Goal: Share content: Share content

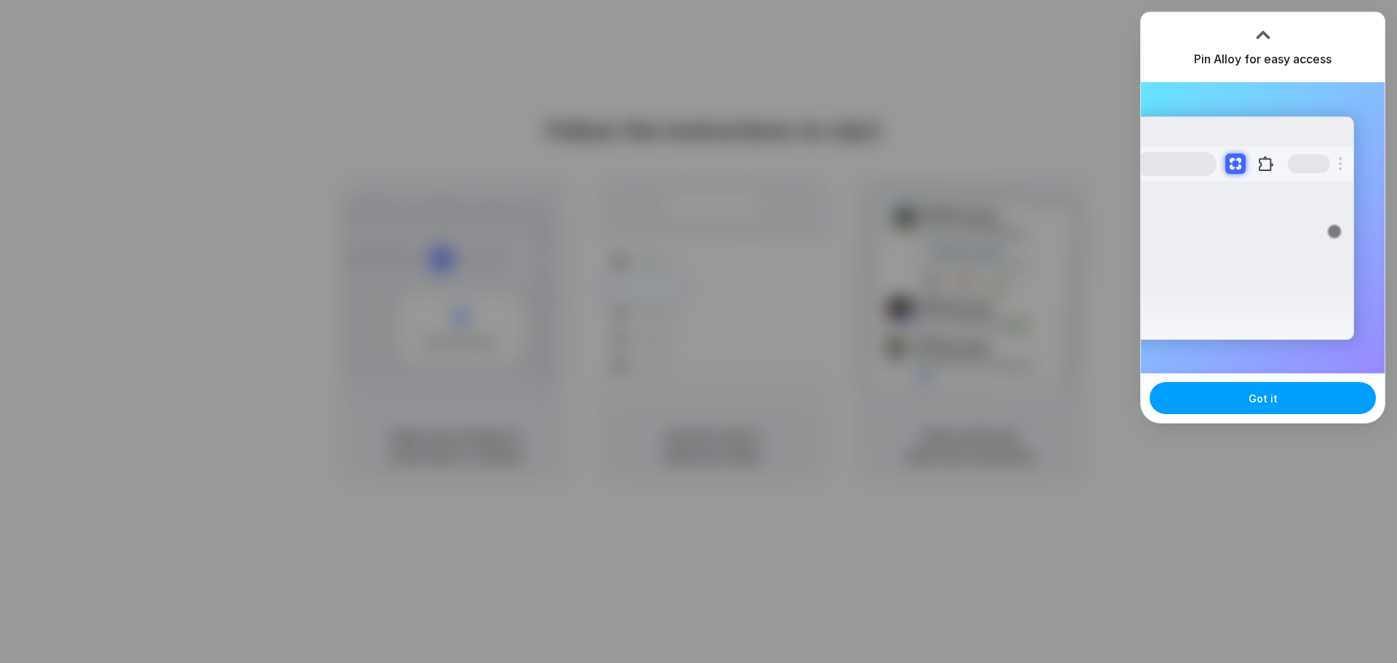
click at [1251, 402] on span "Got it" at bounding box center [1262, 398] width 29 height 15
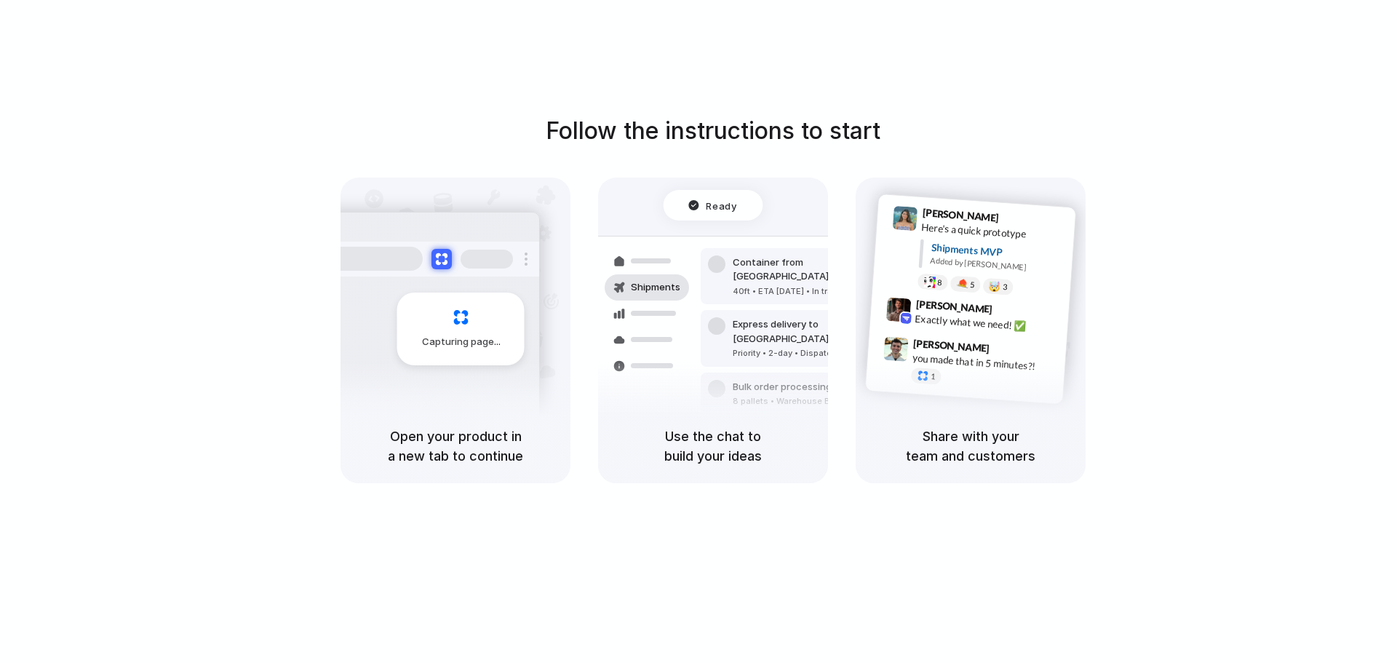
click at [986, 82] on div "Follow the instructions to start Capturing page Open your product in a new tab …" at bounding box center [713, 346] width 1426 height 692
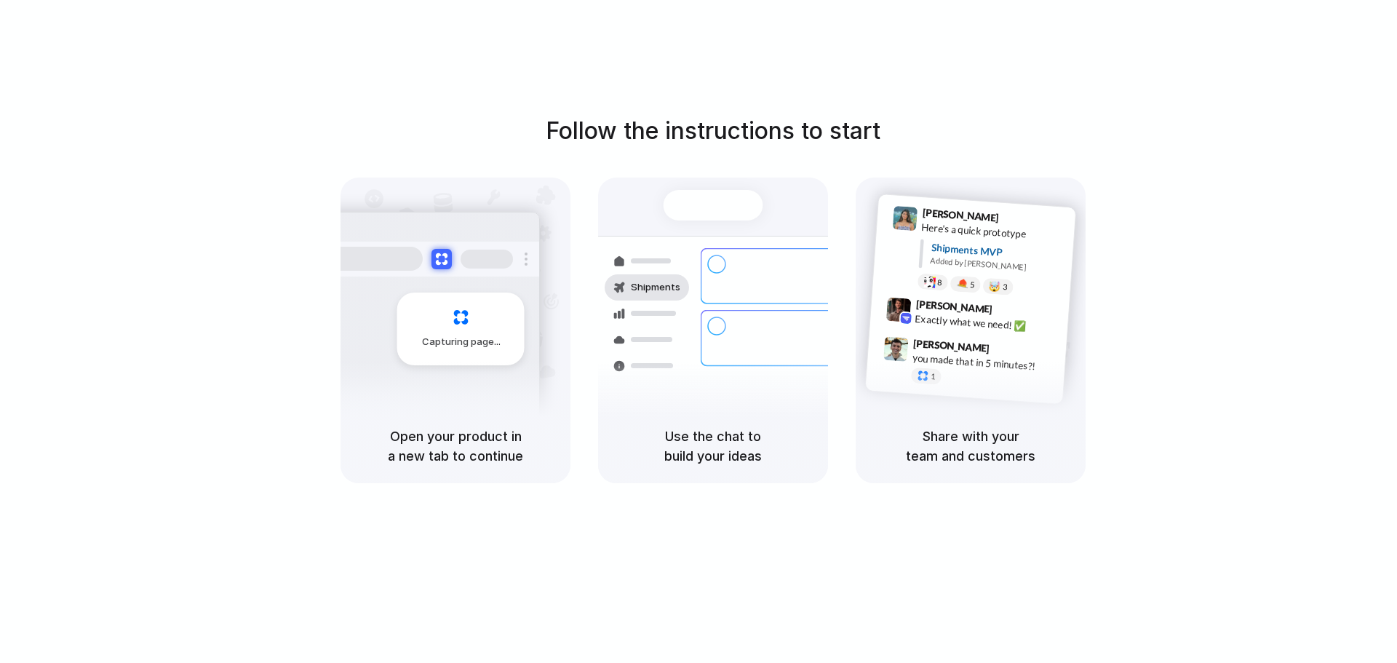
drag, startPoint x: 1037, startPoint y: 461, endPoint x: 405, endPoint y: 420, distance: 632.8
click at [405, 420] on div "Capturing page Open your product in a new tab to continue Shipments Container f…" at bounding box center [712, 331] width 745 height 306
drag, startPoint x: 1045, startPoint y: 456, endPoint x: 309, endPoint y: 315, distance: 748.9
click at [309, 315] on div "Follow the instructions to start Capturing page Open your product in a new tab …" at bounding box center [713, 298] width 1397 height 370
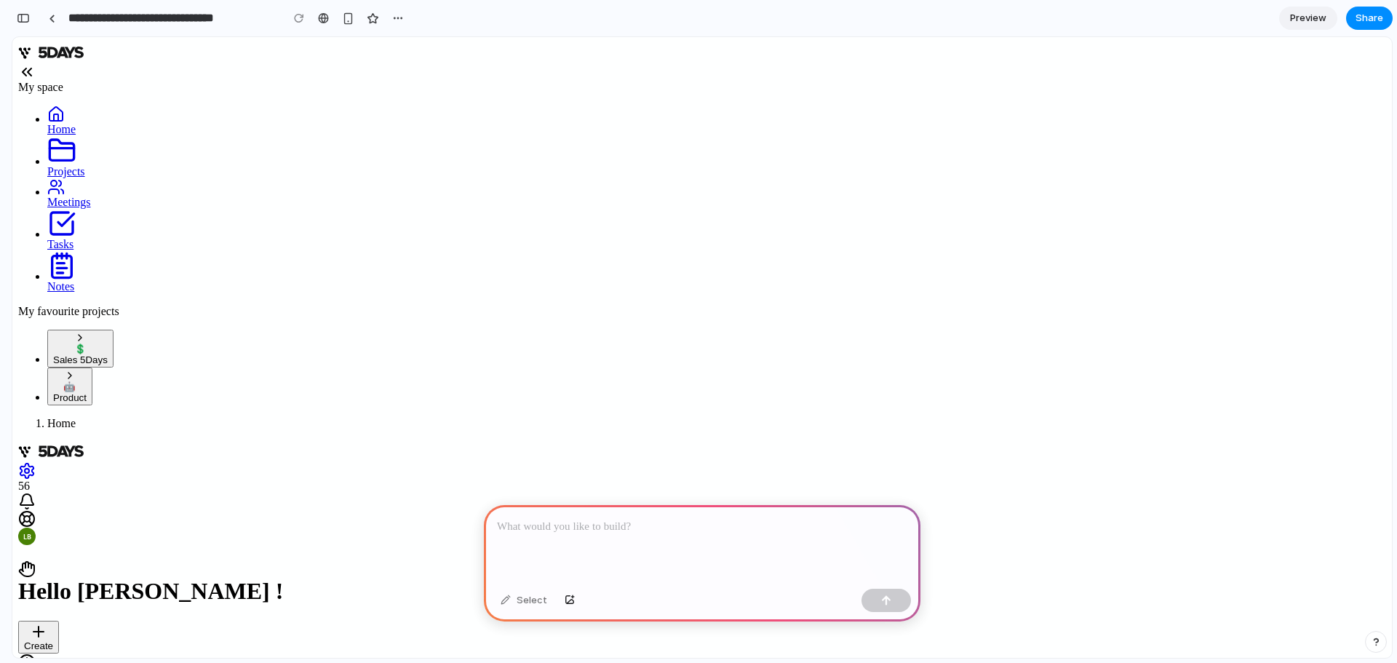
click at [557, 530] on div at bounding box center [702, 544] width 436 height 78
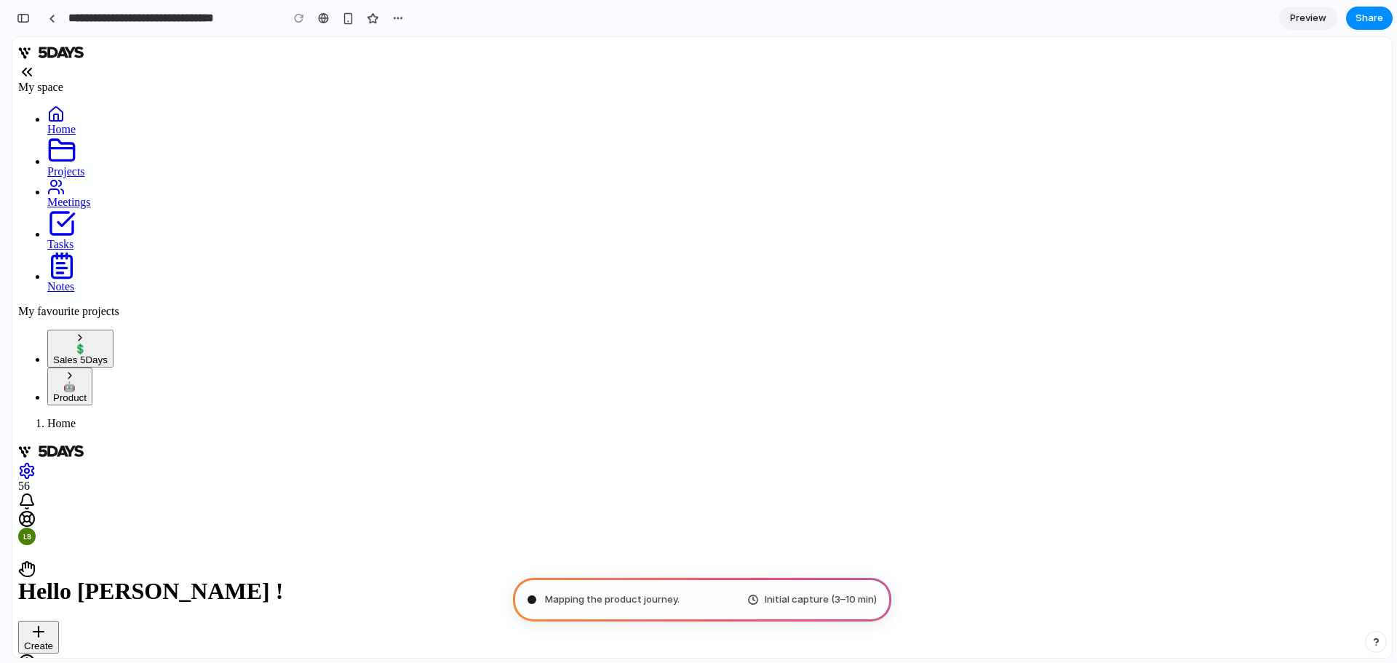
scroll to position [12, 0]
type input "**********"
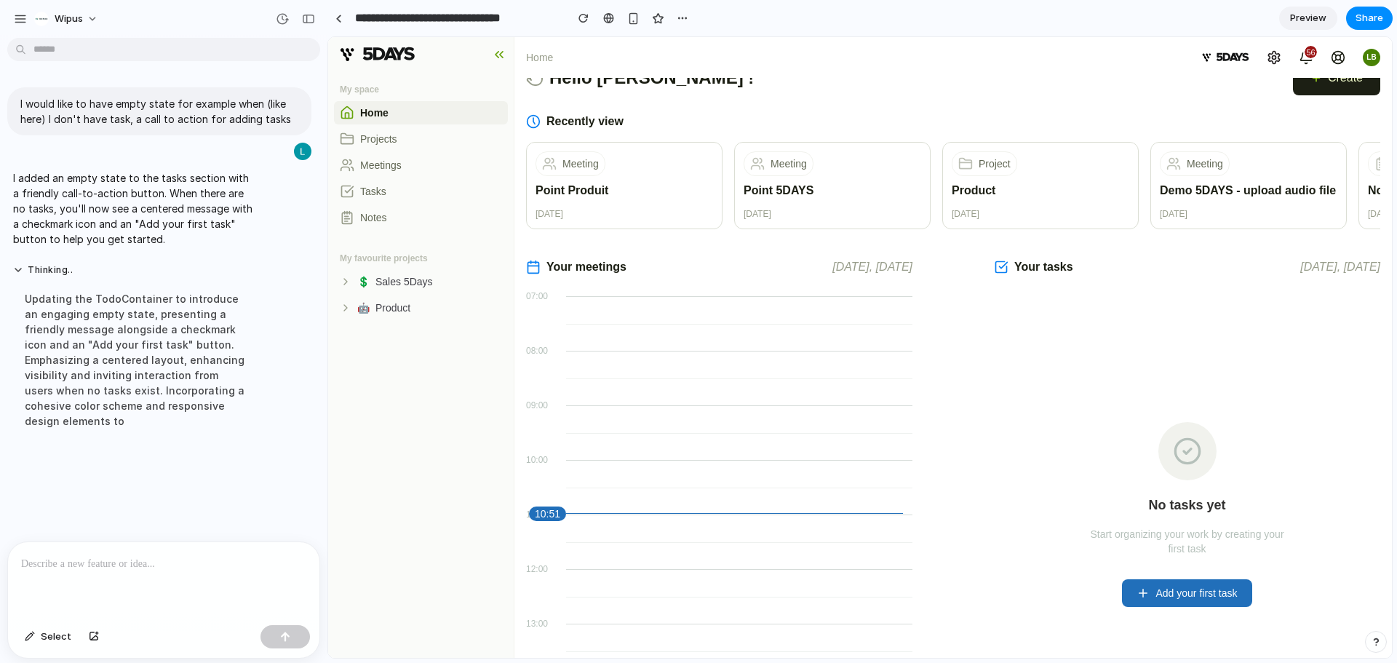
scroll to position [0, 0]
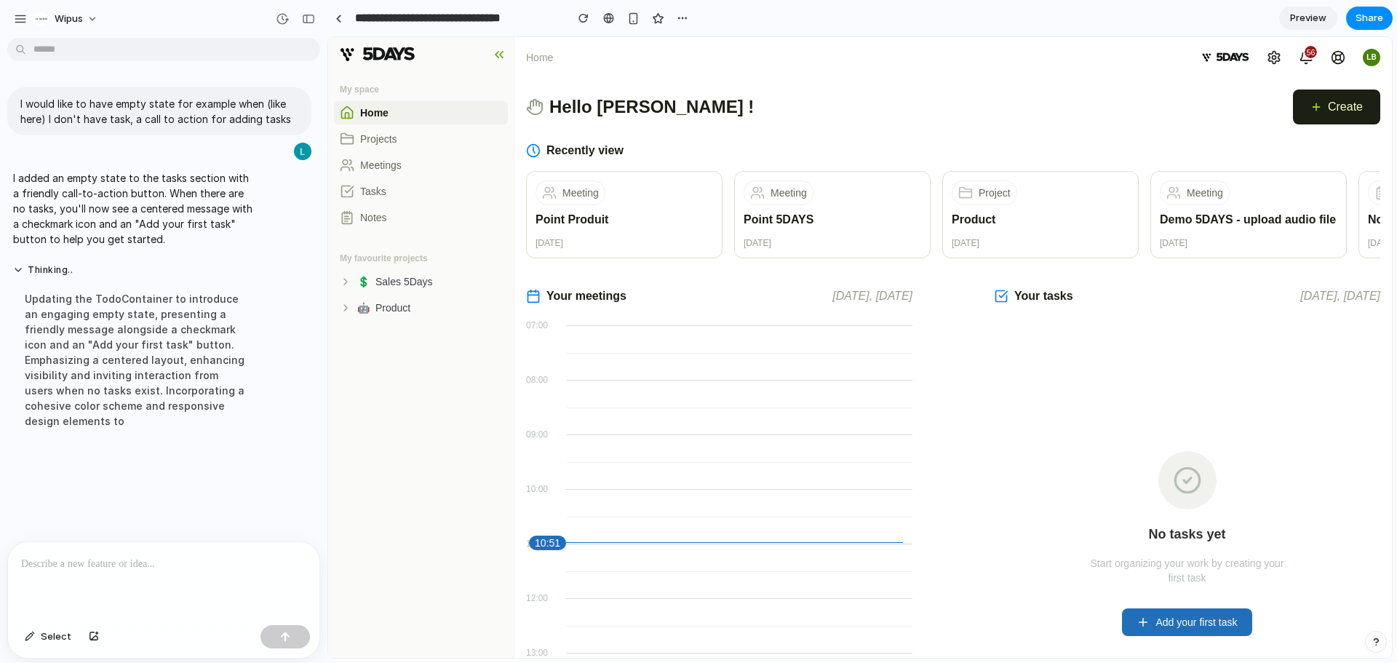
click at [449, 339] on div "My space Home Projects Meetings Tasks Notes My favourite projects 💲 Sales 5Days…" at bounding box center [421, 365] width 186 height 586
click at [111, 555] on p at bounding box center [163, 563] width 285 height 17
drag, startPoint x: 1219, startPoint y: 587, endPoint x: 1074, endPoint y: 488, distance: 175.3
click at [1074, 488] on div "No tasks yet Start organizing your work by creating your first task Add your fi…" at bounding box center [1187, 543] width 386 height 436
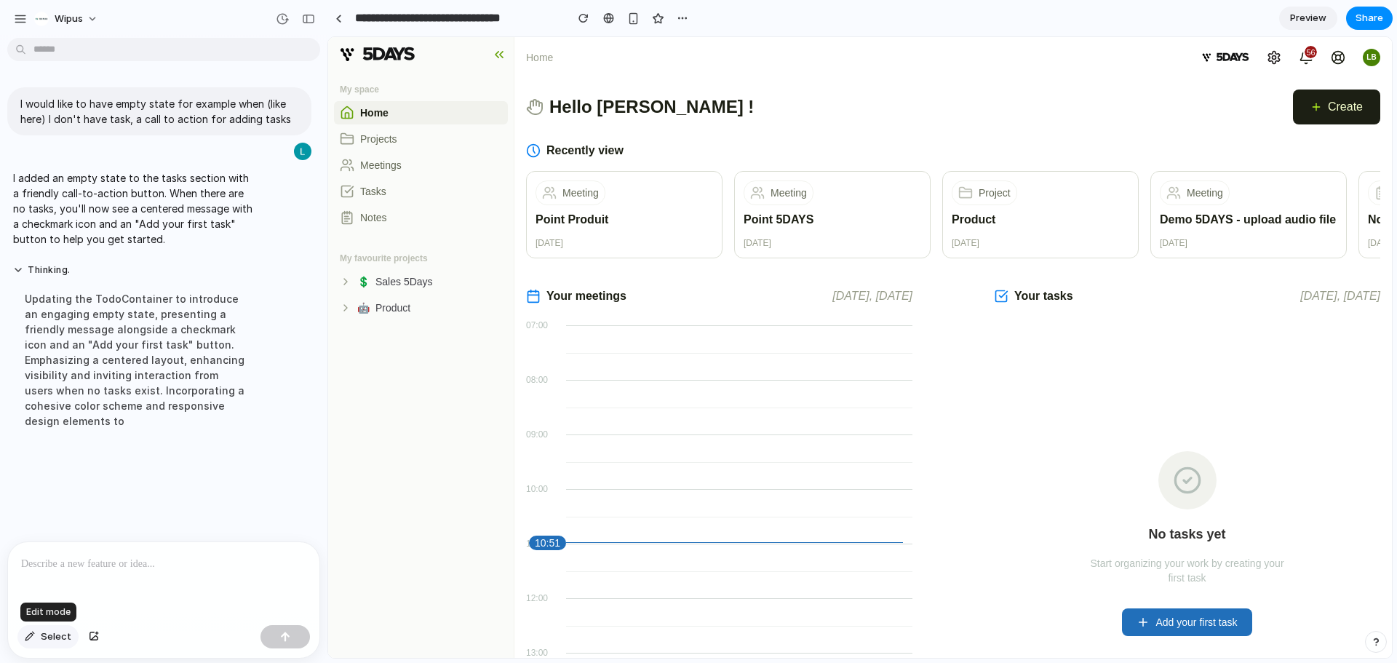
click at [52, 645] on button "Select" at bounding box center [47, 636] width 61 height 23
click at [127, 572] on div at bounding box center [163, 580] width 311 height 77
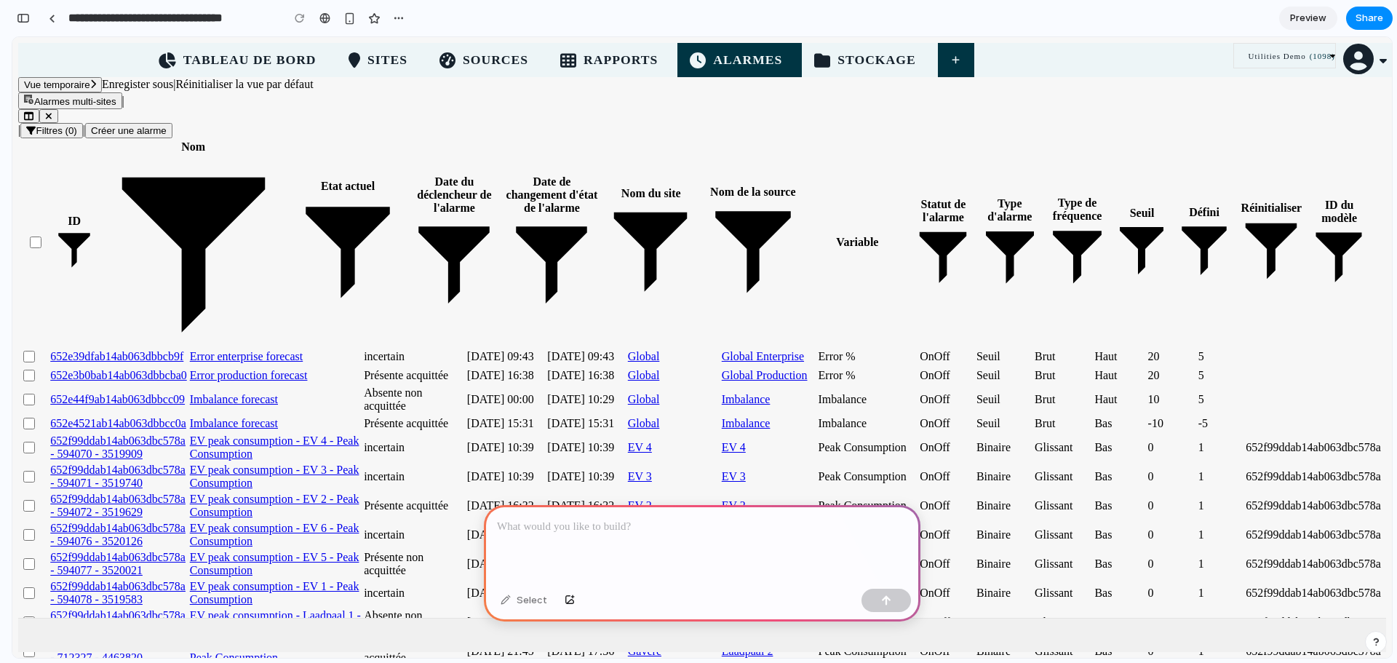
click at [547, 533] on div at bounding box center [702, 544] width 436 height 78
click at [553, 530] on div at bounding box center [702, 544] width 436 height 78
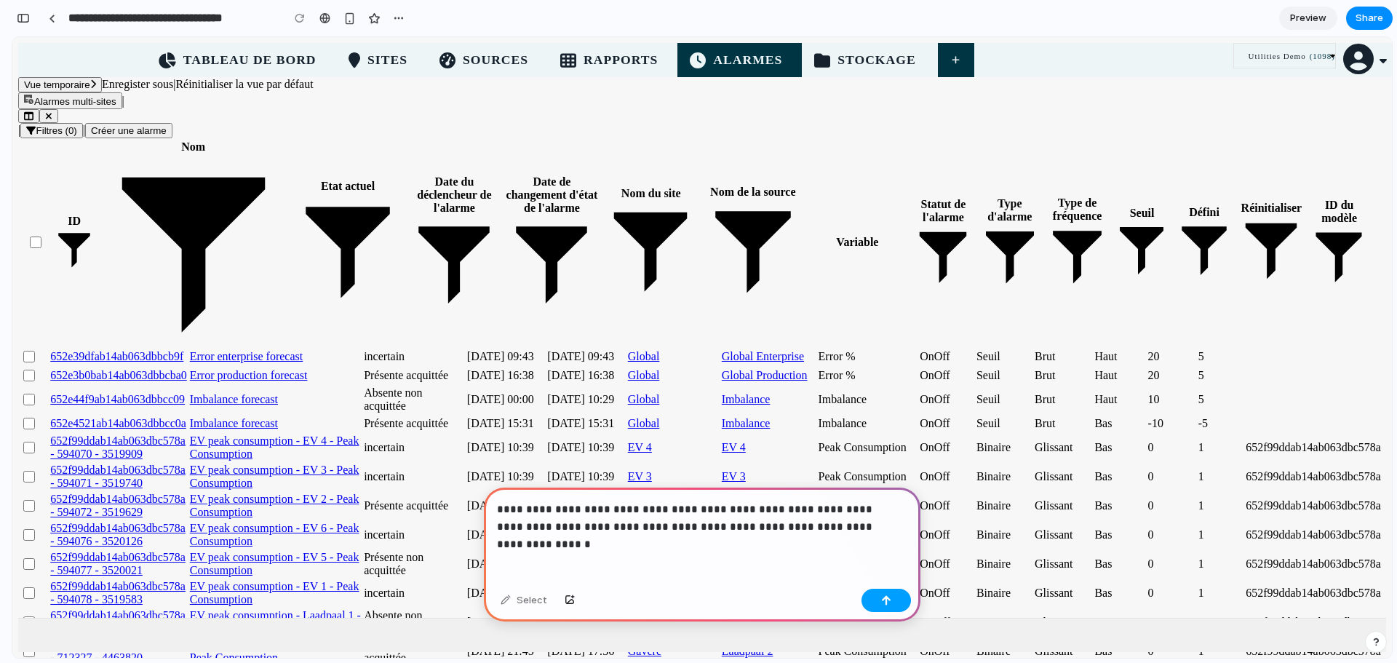
click at [878, 605] on button "button" at bounding box center [885, 600] width 49 height 23
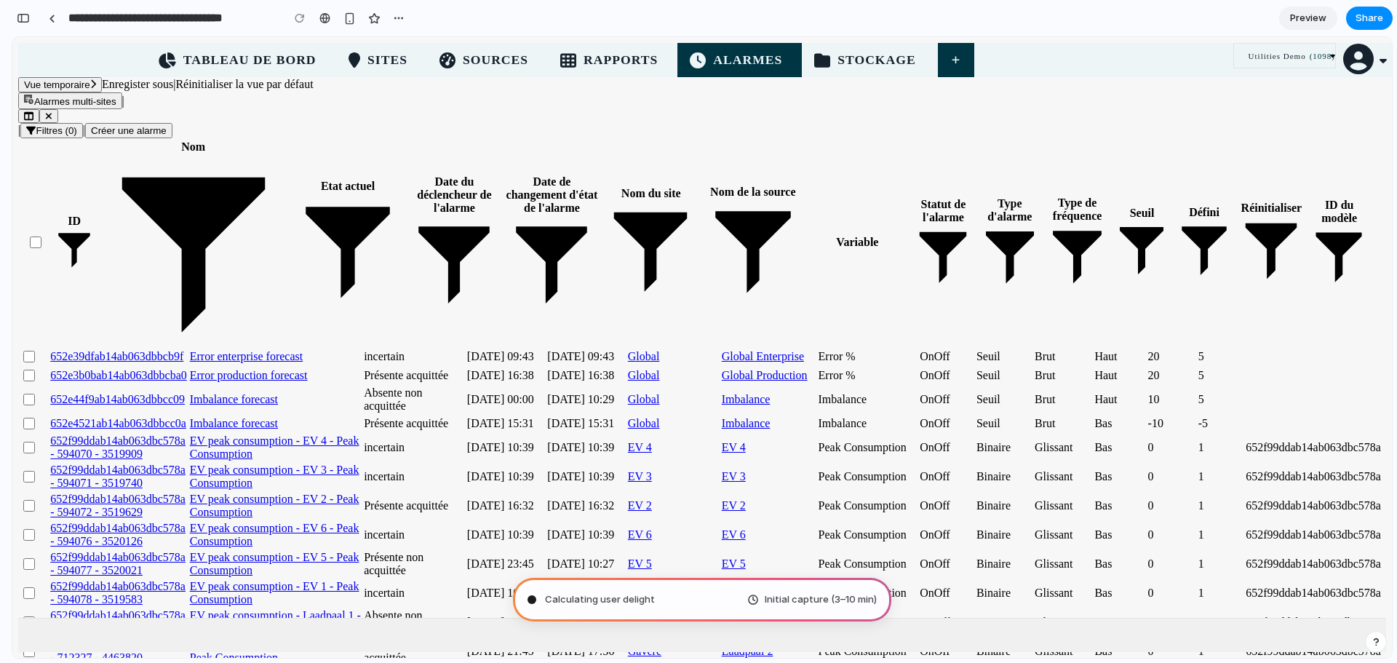
type input "**********"
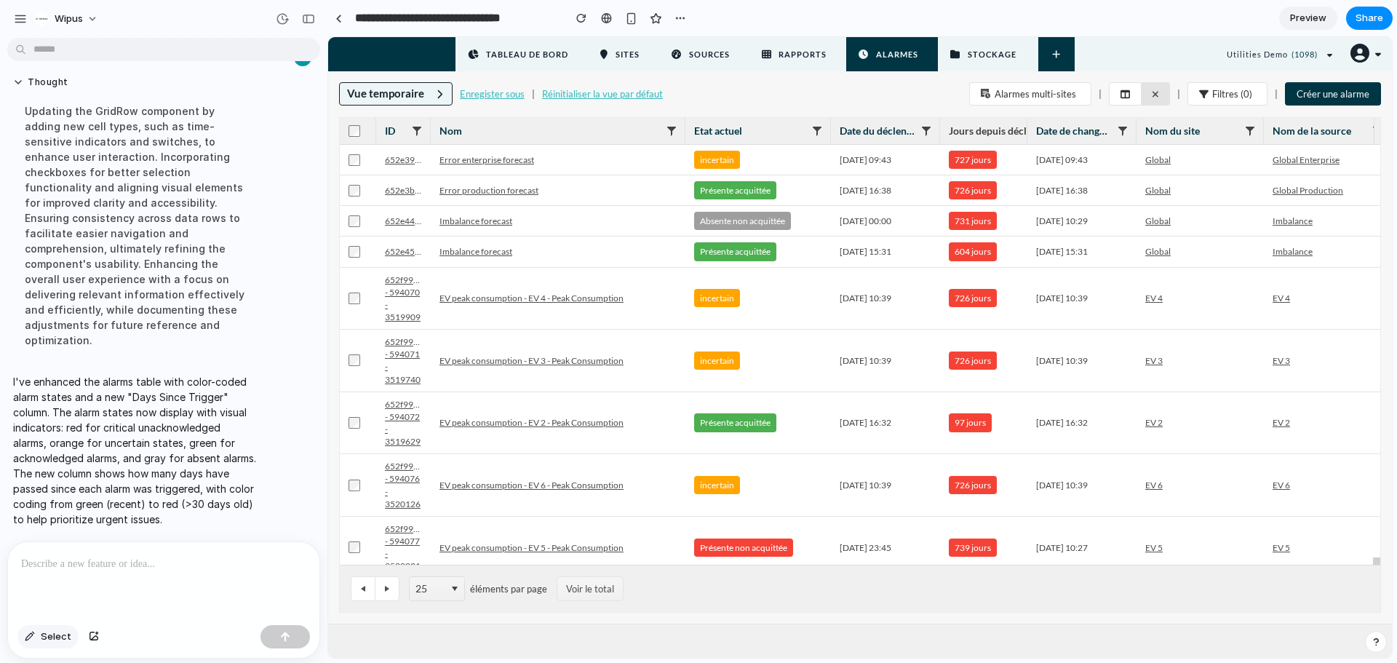
click at [44, 641] on span "Select" at bounding box center [56, 636] width 31 height 15
click at [43, 633] on span "Select" at bounding box center [56, 636] width 31 height 15
click at [54, 555] on p at bounding box center [163, 563] width 285 height 17
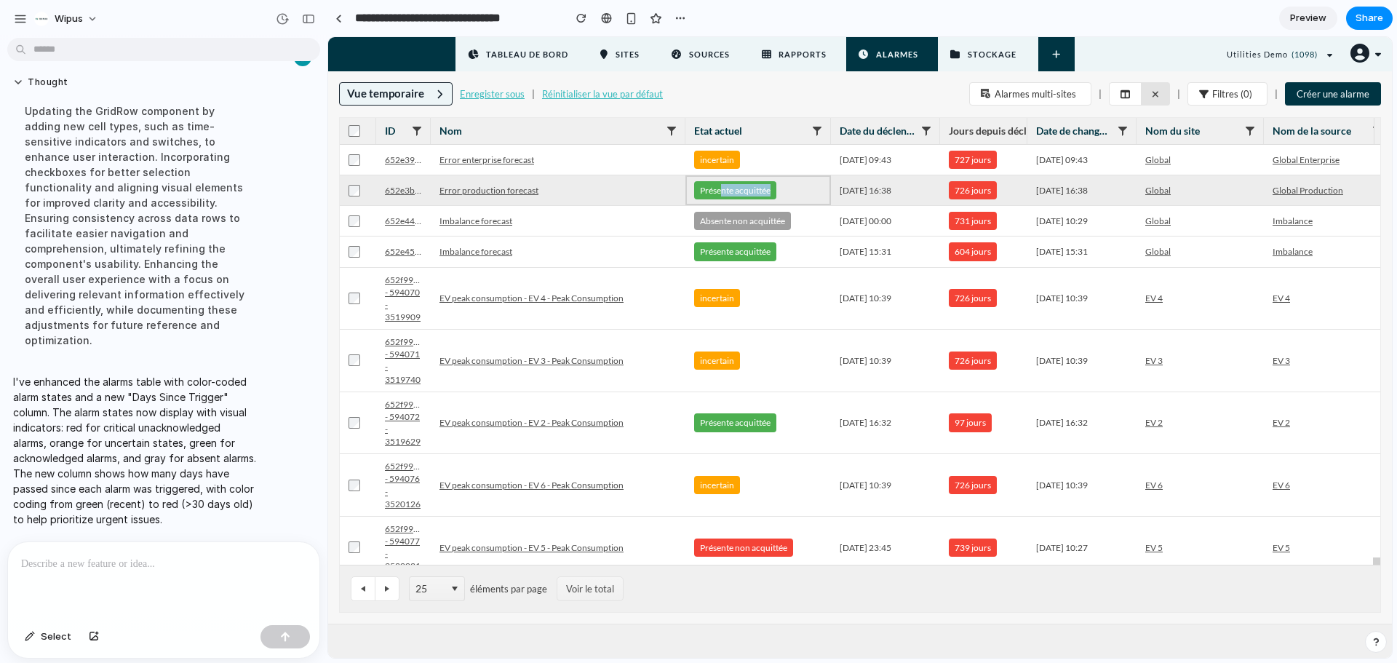
drag, startPoint x: 716, startPoint y: 191, endPoint x: 767, endPoint y: 188, distance: 51.7
click at [767, 188] on div "Présente acquittée" at bounding box center [735, 190] width 82 height 18
click at [720, 204] on td "Présente acquittée" at bounding box center [757, 190] width 145 height 31
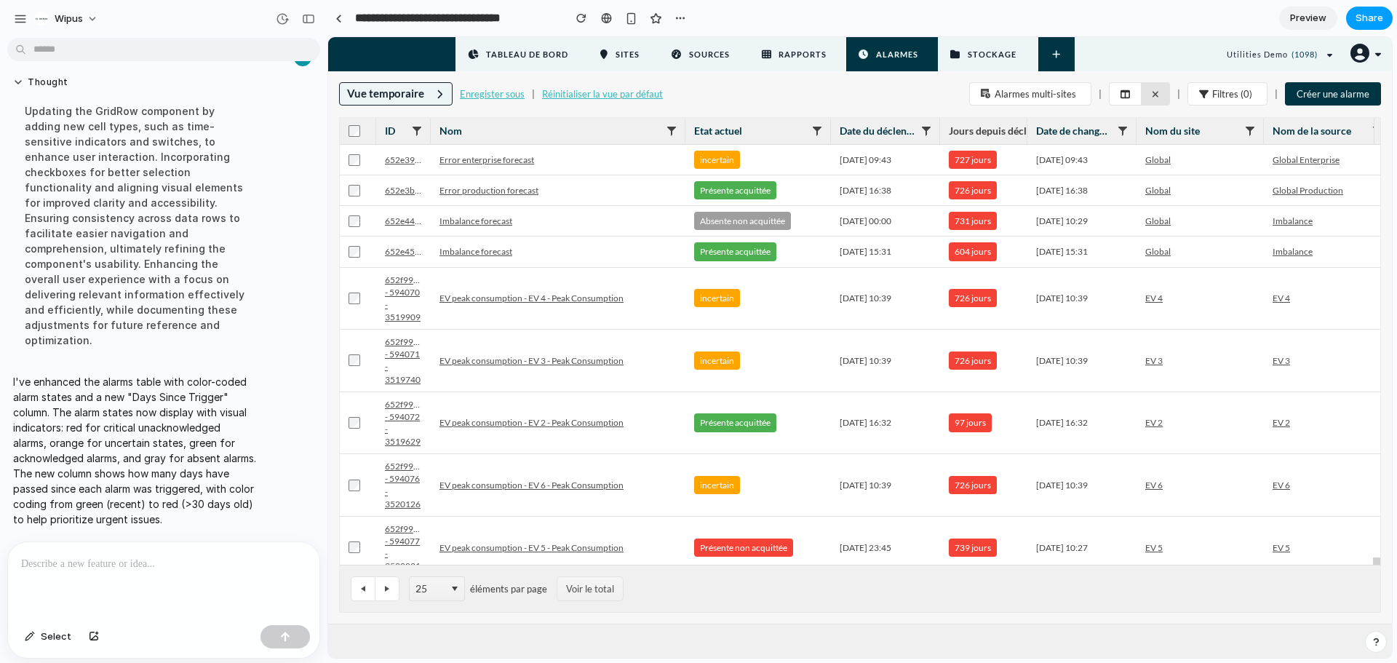
click at [1384, 19] on button "Share" at bounding box center [1369, 18] width 47 height 23
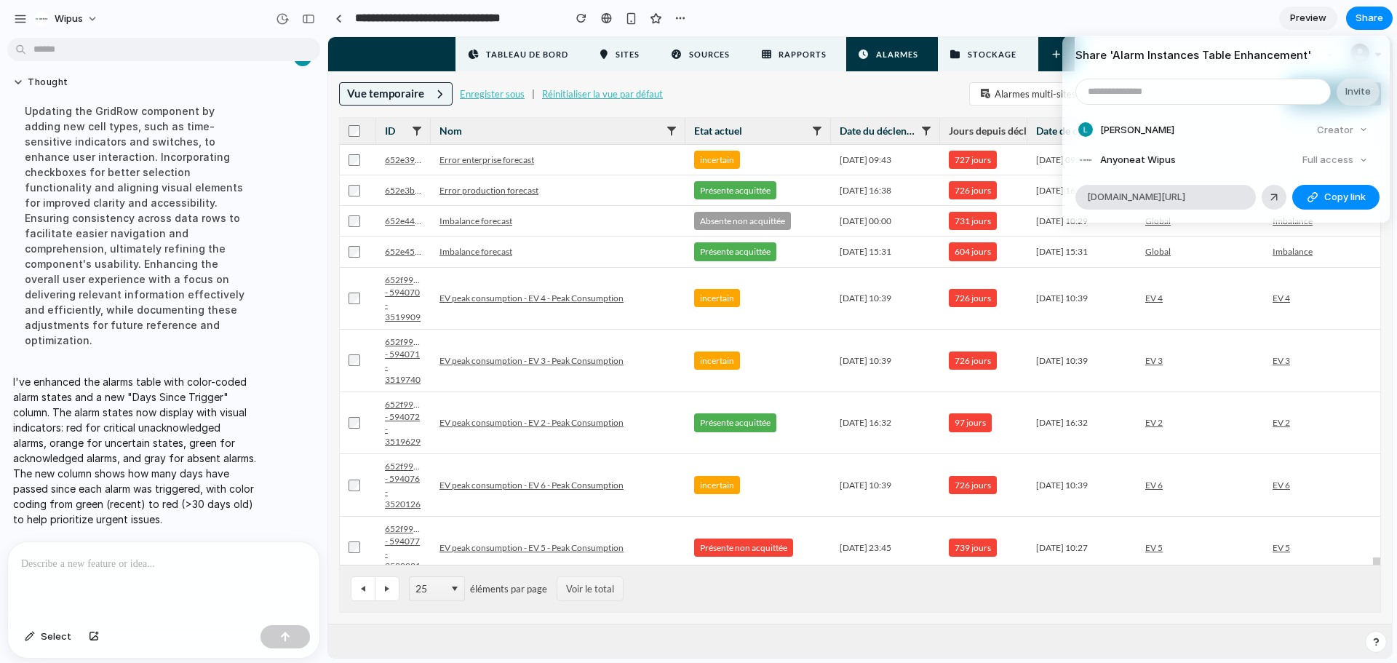
click at [1161, 91] on input "email" at bounding box center [1203, 91] width 254 height 25
click at [1139, 95] on input "*******" at bounding box center [1203, 91] width 254 height 25
drag, startPoint x: 1159, startPoint y: 90, endPoint x: 1047, endPoint y: 108, distance: 113.4
click at [1047, 108] on div "Share ' Alarm Instances Table Enhancement ' ******* Invite Loïc Bar Creator Any…" at bounding box center [698, 331] width 1397 height 663
drag, startPoint x: 1120, startPoint y: 97, endPoint x: 1081, endPoint y: 95, distance: 39.3
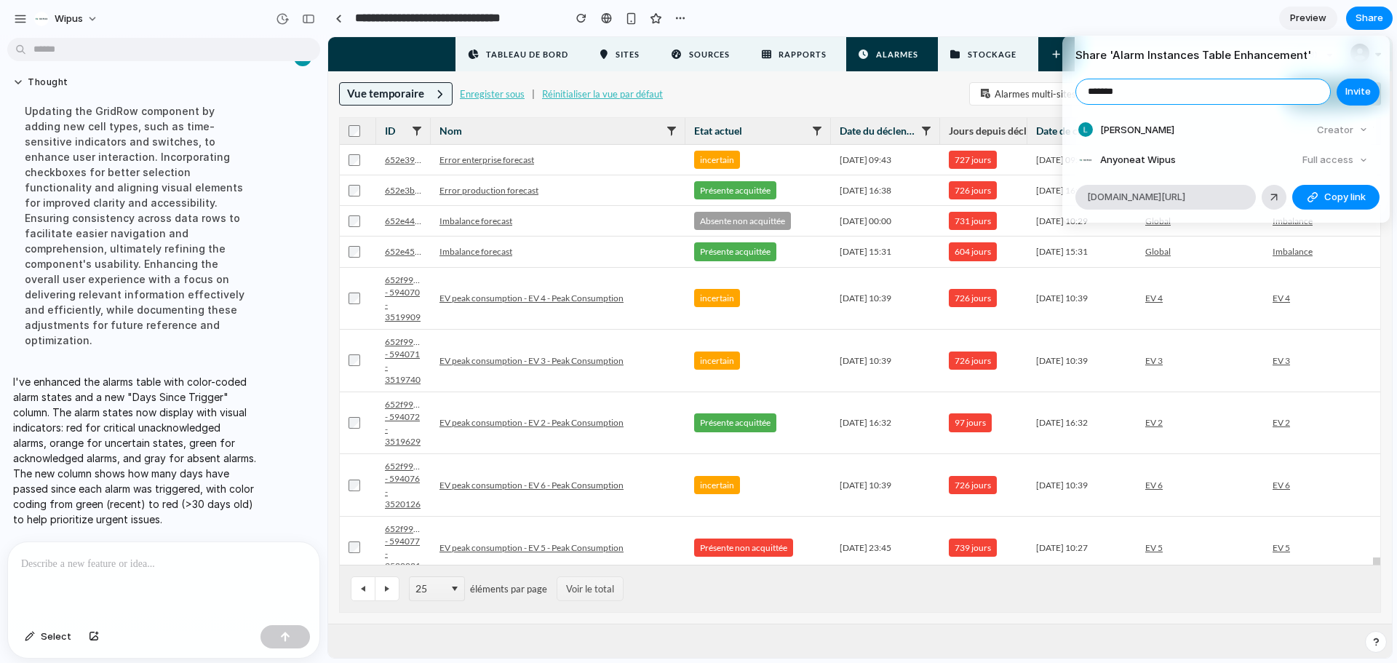
click at [1081, 95] on input "*******" at bounding box center [1203, 91] width 254 height 25
paste input "*******"
type input "**********"
click at [1357, 95] on span "Invite" at bounding box center [1357, 91] width 25 height 15
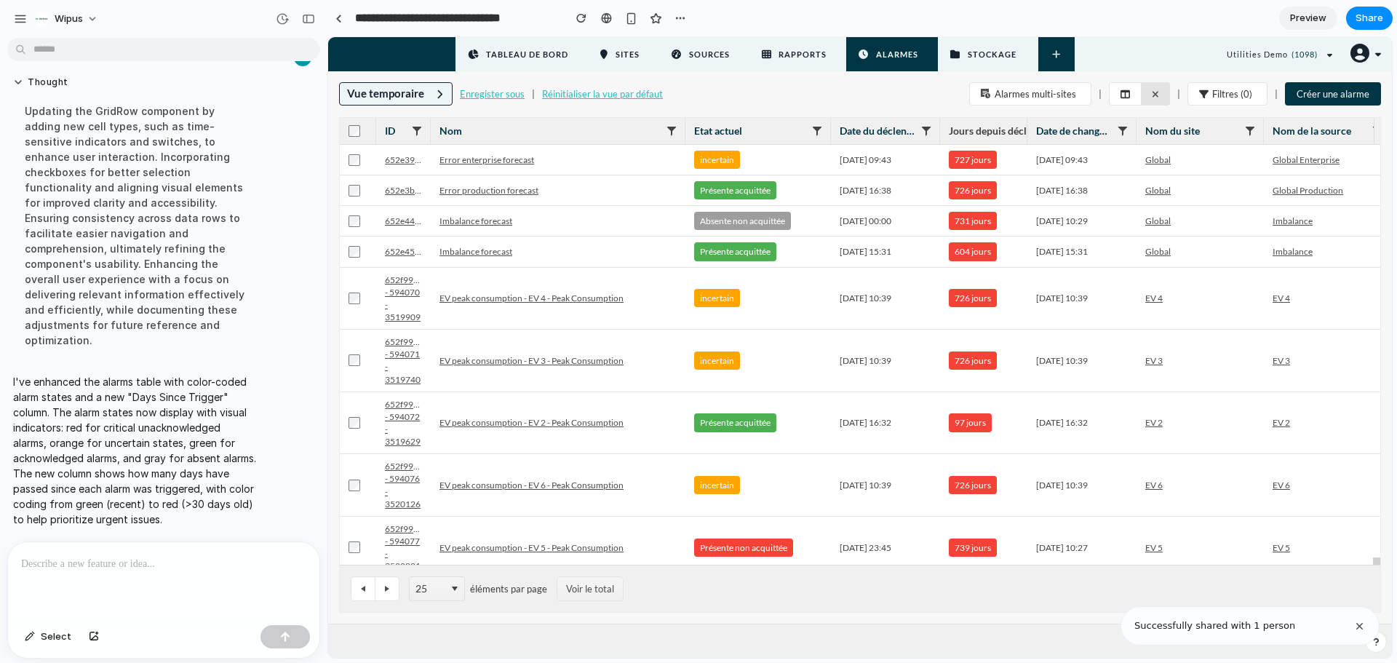
click at [1153, 7] on div "Share ' Alarm Instances Table Enhancement ' Invite Loïc Bar Creator Anyone at W…" at bounding box center [698, 331] width 1397 height 663
click at [1315, 18] on span "Preview" at bounding box center [1308, 18] width 36 height 15
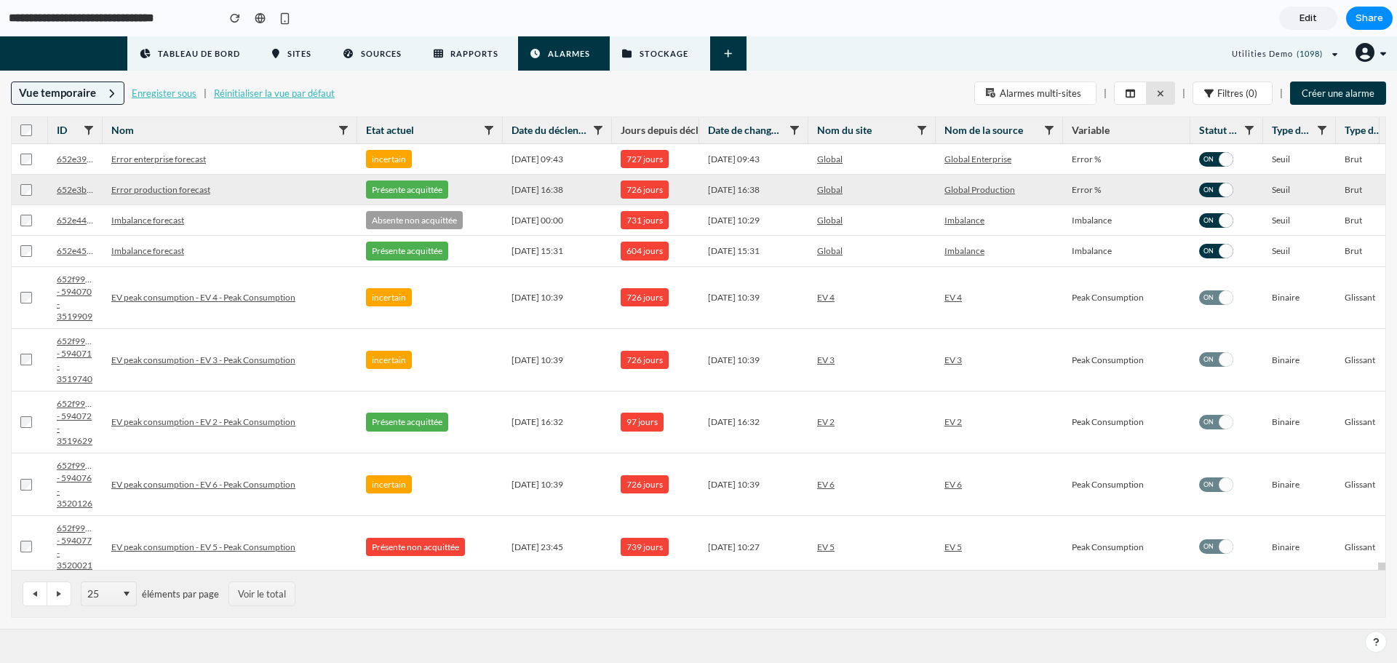
drag, startPoint x: 407, startPoint y: 189, endPoint x: 468, endPoint y: 183, distance: 61.5
click at [468, 183] on td "Présente acquittée" at bounding box center [429, 190] width 145 height 31
drag, startPoint x: 652, startPoint y: 191, endPoint x: 685, endPoint y: 189, distance: 33.5
click at [685, 189] on td "726 jours" at bounding box center [655, 190] width 87 height 31
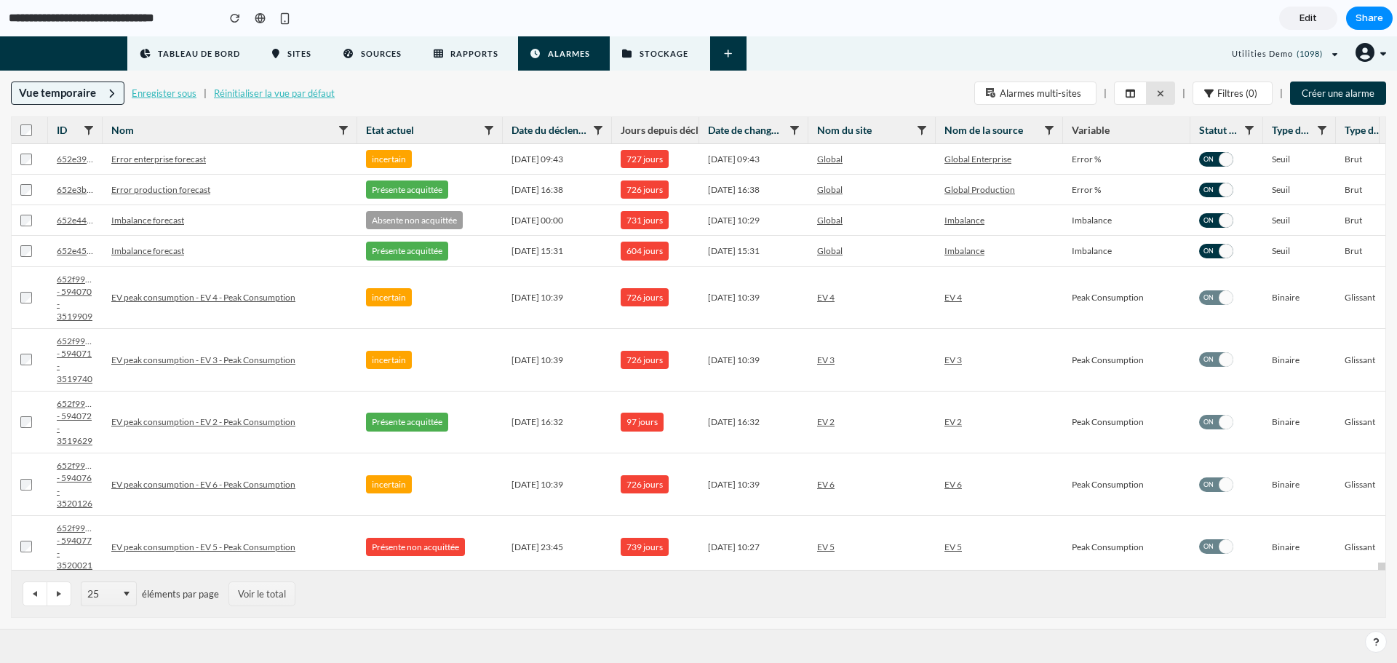
click at [838, 92] on div "Vue temporaire Enregister sous | Réinitialiser la vue par défaut Alarmes multi-…" at bounding box center [698, 88] width 1397 height 35
click at [285, 19] on div "button" at bounding box center [285, 18] width 12 height 12
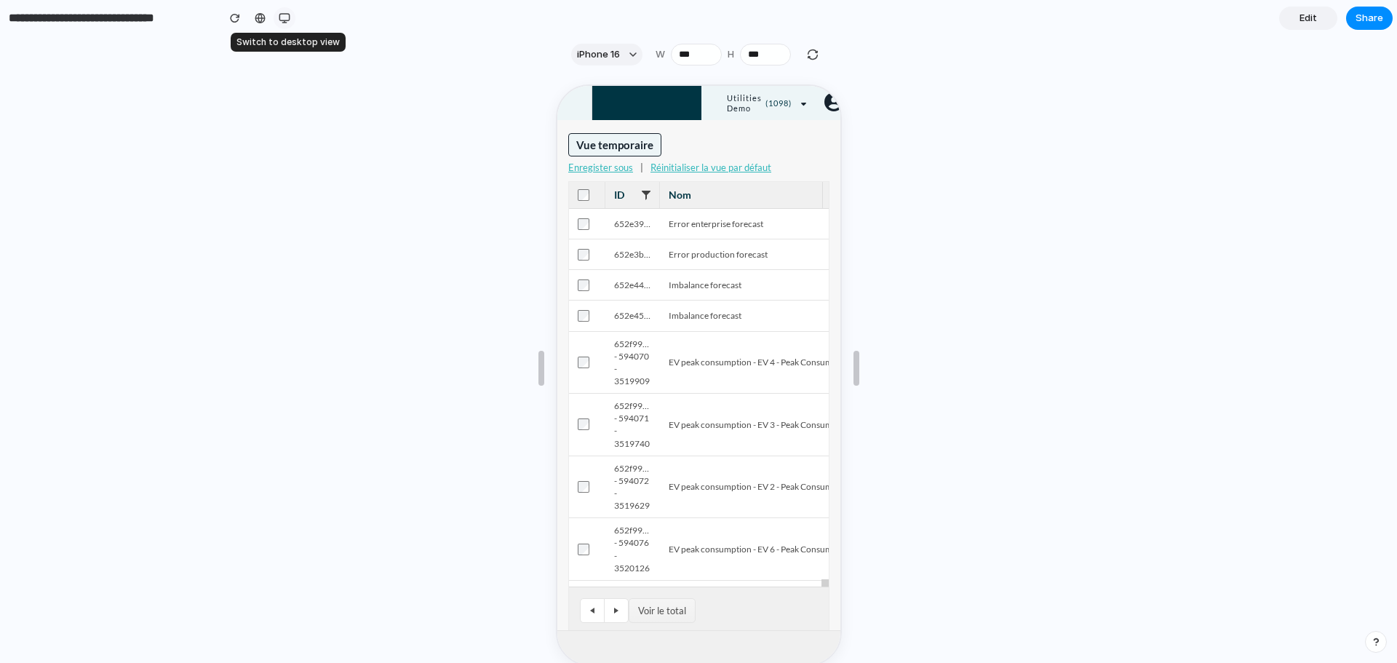
click at [285, 18] on div "button" at bounding box center [285, 18] width 12 height 12
